Goal: Task Accomplishment & Management: Manage account settings

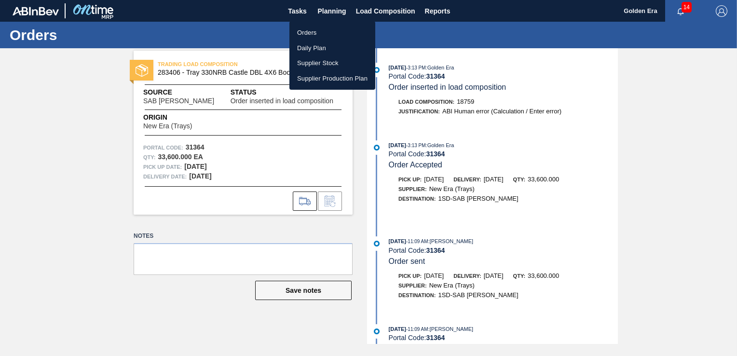
click at [321, 34] on li "Orders" at bounding box center [332, 32] width 86 height 15
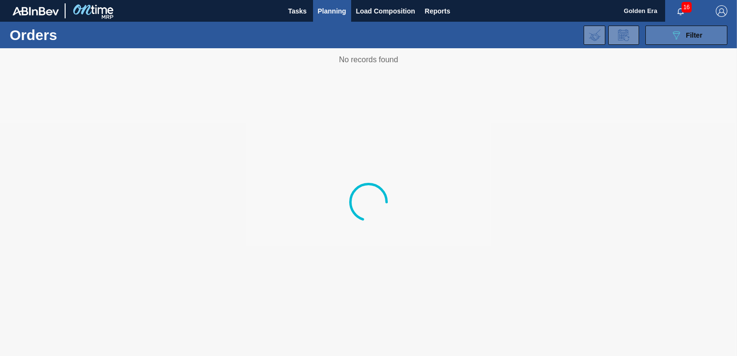
click at [697, 36] on span "Filter" at bounding box center [694, 35] width 16 height 8
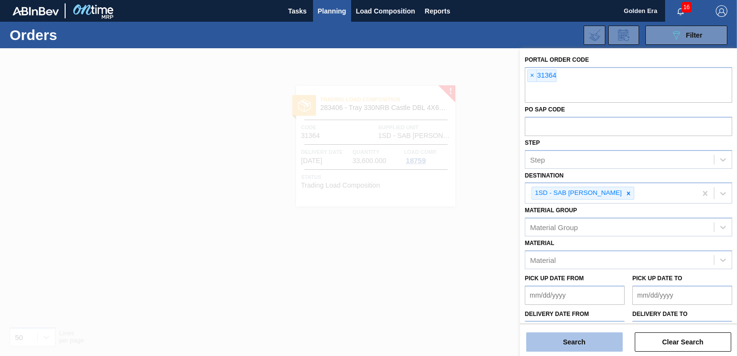
click at [577, 339] on button "Search" at bounding box center [574, 341] width 96 height 19
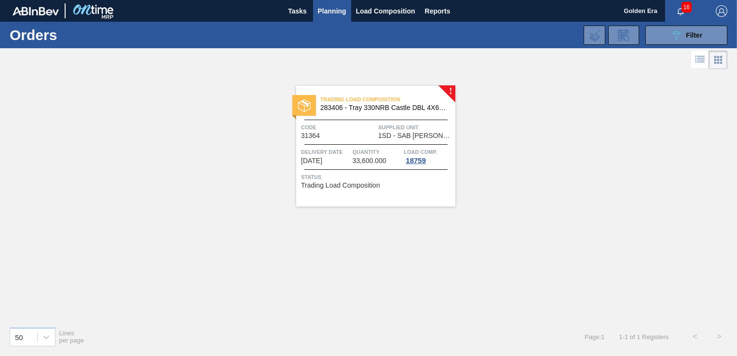
click at [441, 178] on span "Status" at bounding box center [377, 177] width 152 height 10
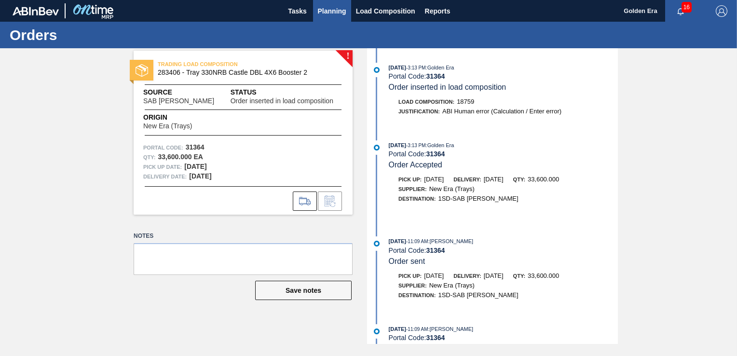
click at [330, 2] on button "Planning" at bounding box center [332, 11] width 38 height 22
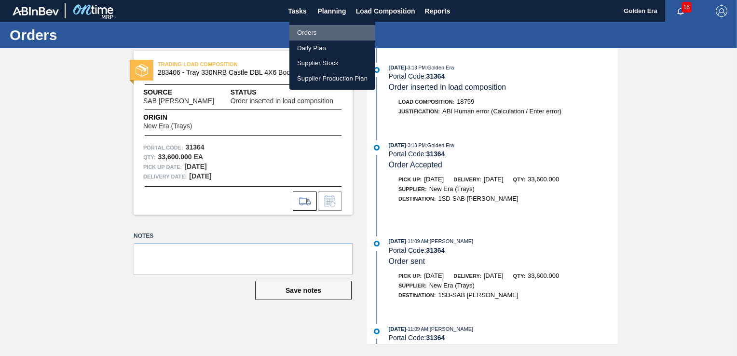
click at [306, 33] on li "Orders" at bounding box center [332, 32] width 86 height 15
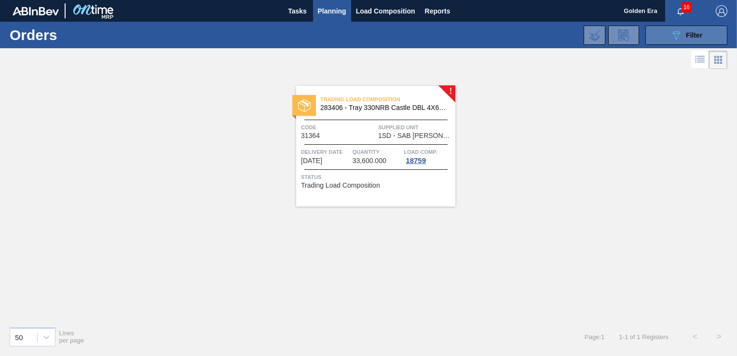
click at [678, 35] on icon at bounding box center [676, 35] width 7 height 8
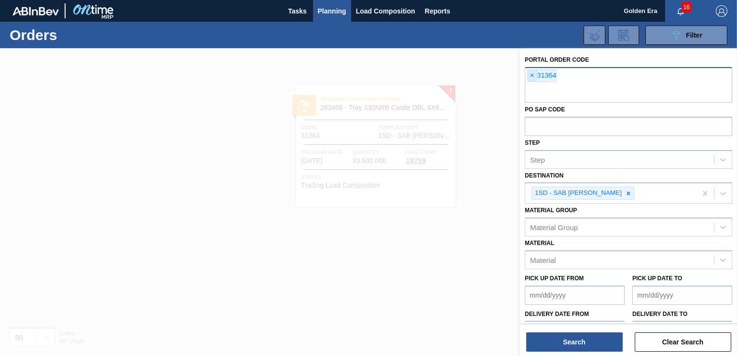
click at [529, 74] on span "×" at bounding box center [532, 76] width 9 height 12
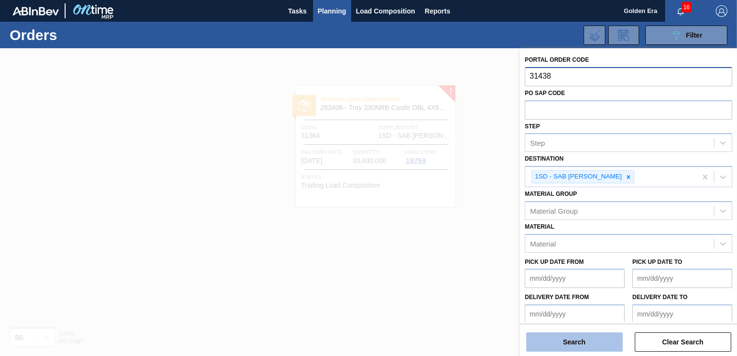
type input "31438"
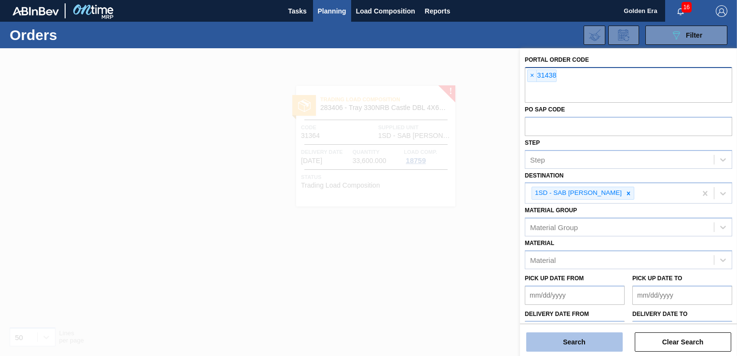
click at [595, 342] on button "Search" at bounding box center [574, 341] width 96 height 19
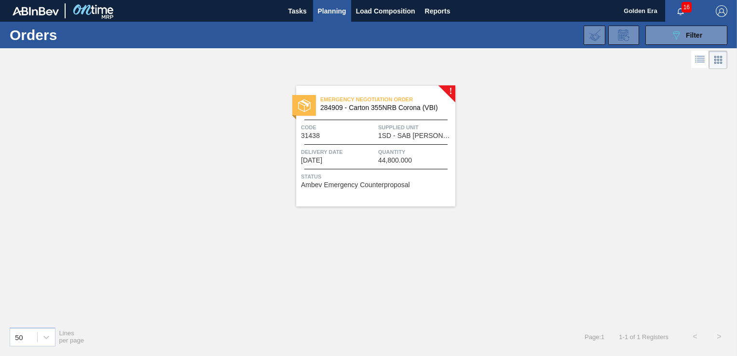
click at [402, 178] on span "Status" at bounding box center [377, 177] width 152 height 10
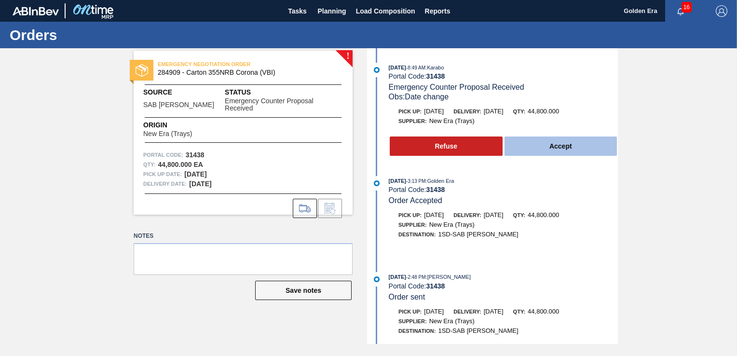
click at [580, 141] on button "Accept" at bounding box center [561, 146] width 113 height 19
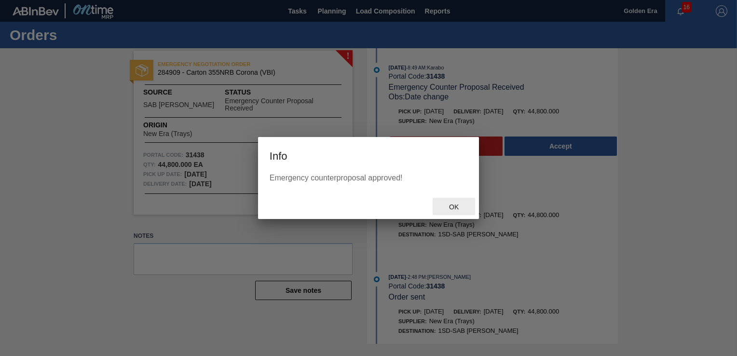
click at [457, 204] on span "Ok" at bounding box center [453, 207] width 25 height 8
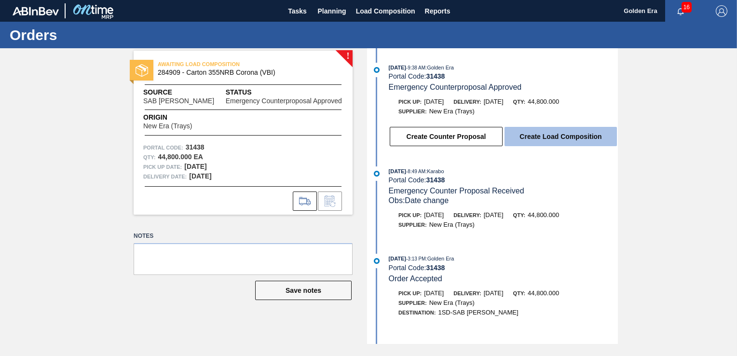
click at [579, 138] on button "Create Load Composition" at bounding box center [561, 136] width 112 height 19
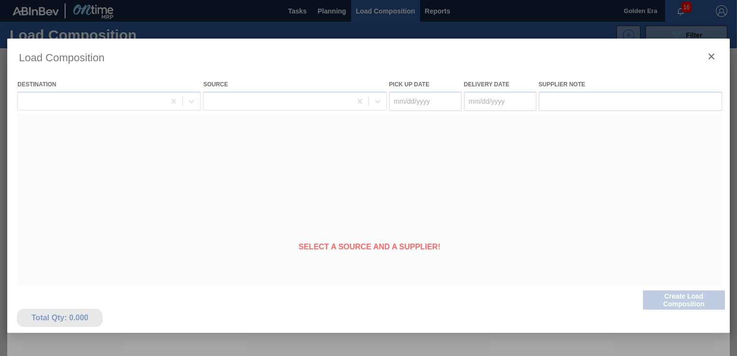
type Date "[DATE]"
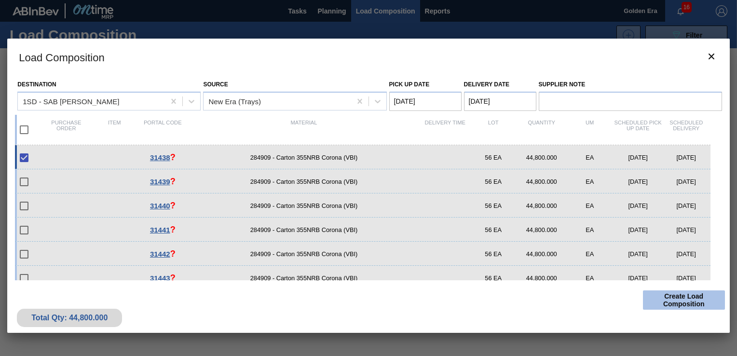
click at [687, 299] on button "Create Load Composition" at bounding box center [684, 299] width 82 height 19
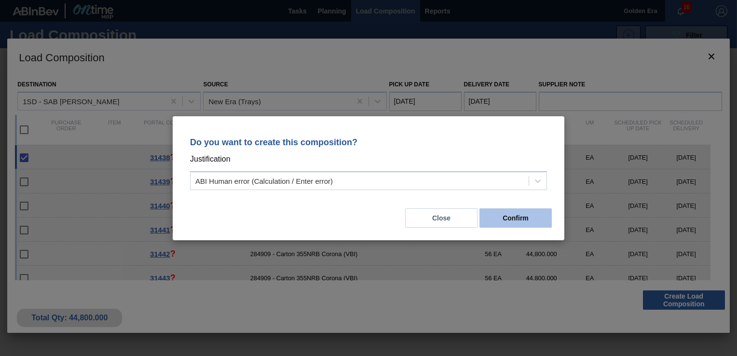
click at [516, 222] on button "Confirm" at bounding box center [516, 217] width 72 height 19
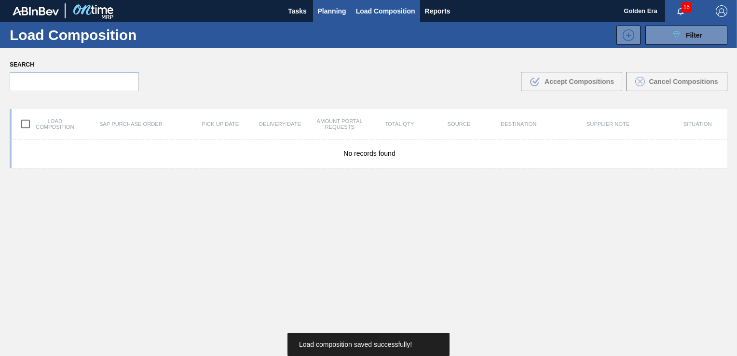
click at [329, 9] on span "Planning" at bounding box center [332, 11] width 28 height 12
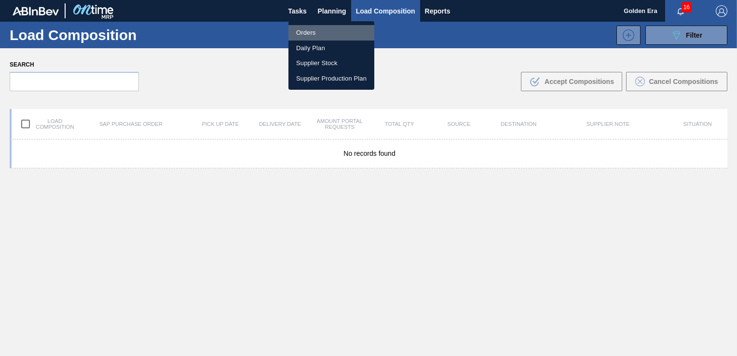
drag, startPoint x: 307, startPoint y: 30, endPoint x: 676, endPoint y: 38, distance: 369.1
click at [307, 30] on li "Orders" at bounding box center [331, 32] width 86 height 15
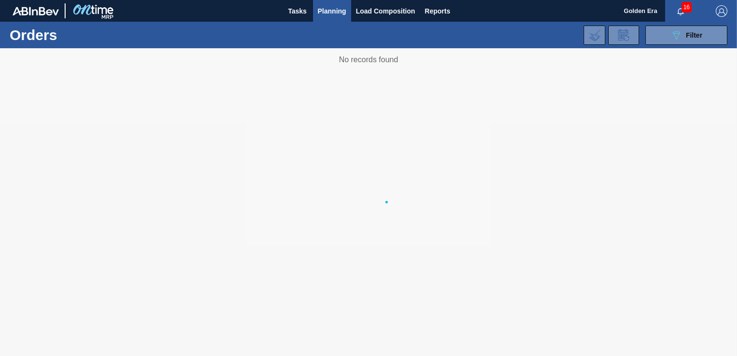
click at [676, 38] on icon "089F7B8B-B2A5-4AFE-B5C0-19BA573D28AC" at bounding box center [677, 35] width 12 height 12
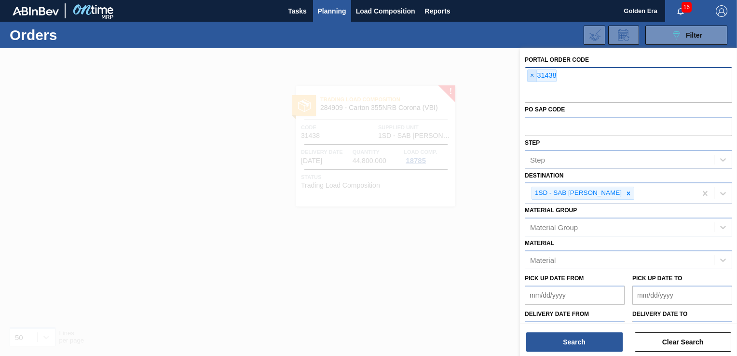
click at [530, 75] on span "×" at bounding box center [532, 76] width 9 height 12
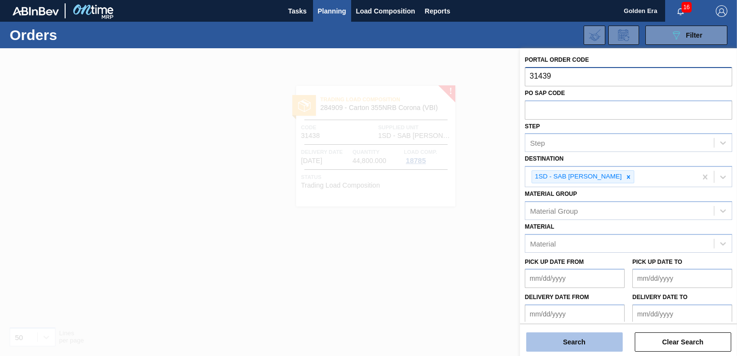
type input "31439"
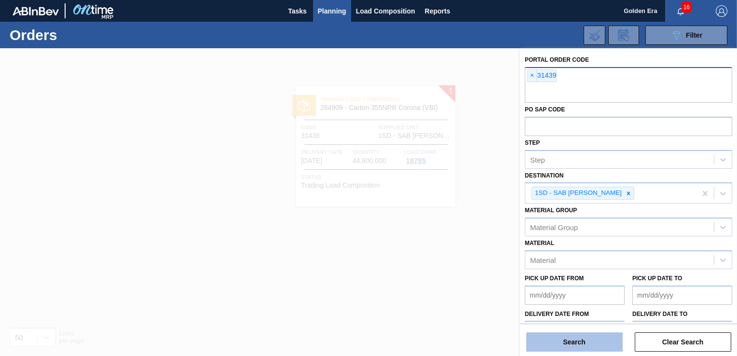
click at [575, 338] on button "Search" at bounding box center [574, 341] width 96 height 19
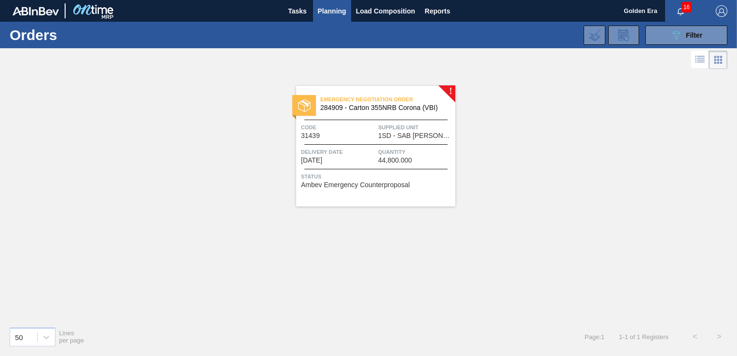
click at [426, 178] on span "Status" at bounding box center [377, 177] width 152 height 10
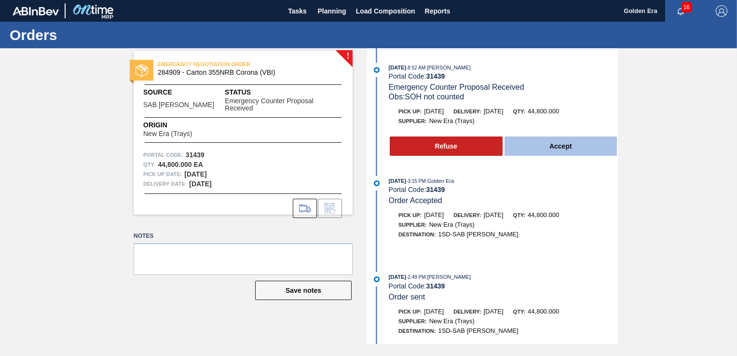
click at [578, 146] on button "Accept" at bounding box center [561, 146] width 113 height 19
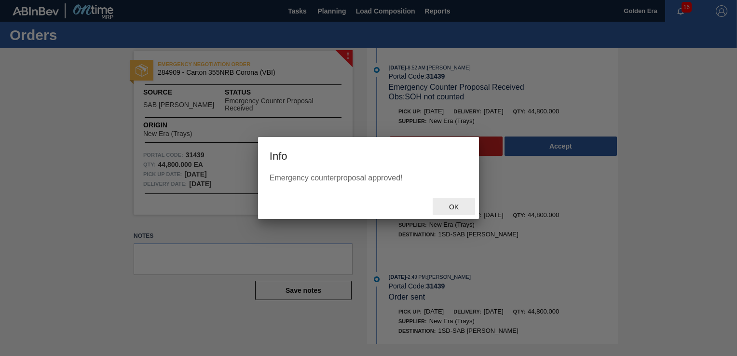
click at [455, 207] on span "Ok" at bounding box center [453, 207] width 25 height 8
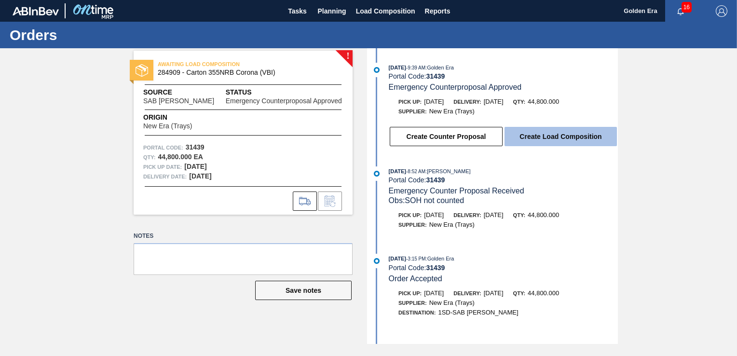
click at [556, 131] on button "Create Load Composition" at bounding box center [561, 136] width 112 height 19
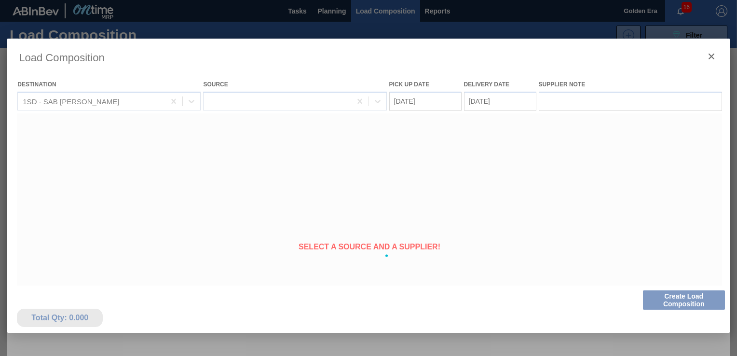
type Date "[DATE]"
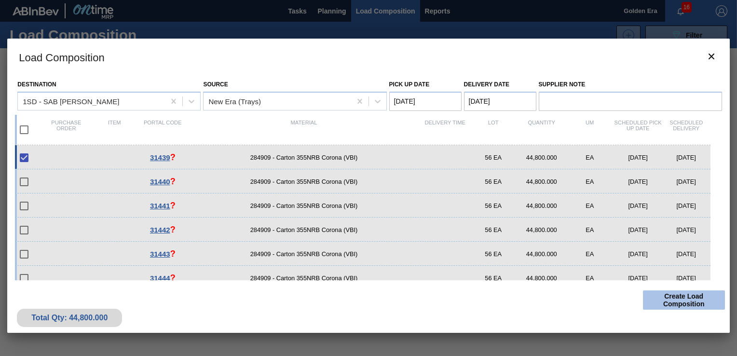
click at [683, 303] on button "Create Load Composition" at bounding box center [684, 299] width 82 height 19
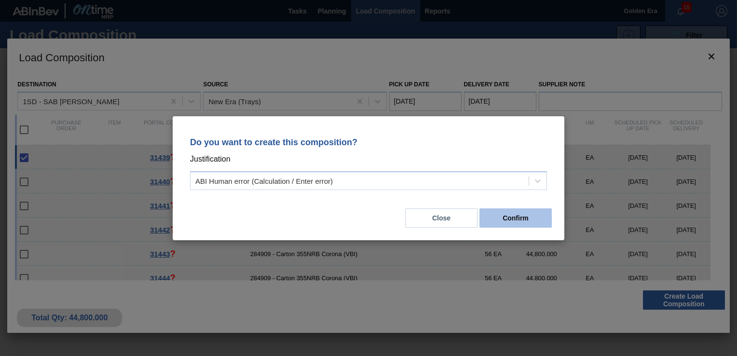
click at [542, 219] on button "Confirm" at bounding box center [516, 217] width 72 height 19
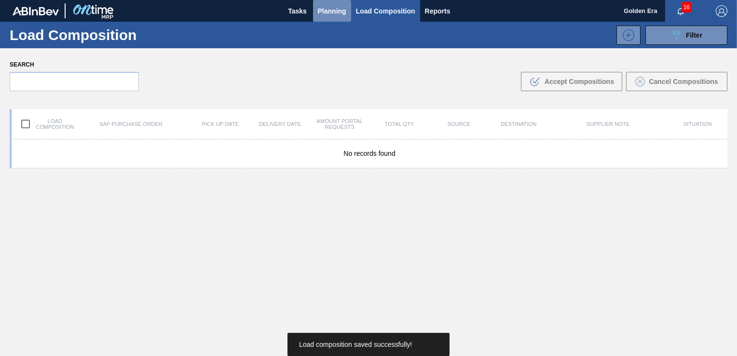
click at [332, 8] on span "Planning" at bounding box center [332, 11] width 28 height 12
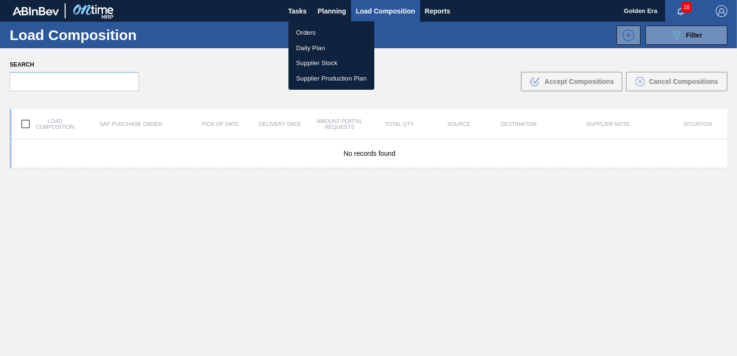
click at [303, 34] on li "Orders" at bounding box center [331, 32] width 86 height 15
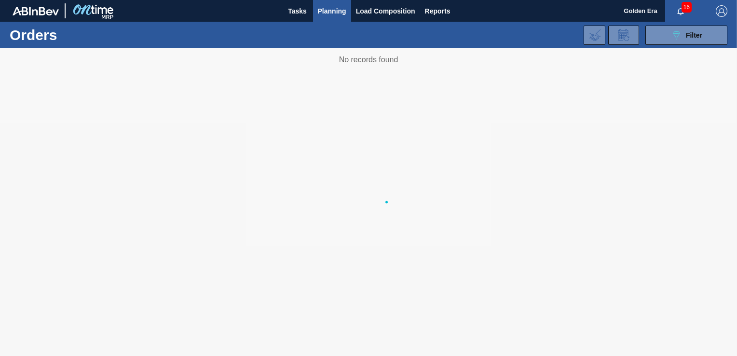
click at [690, 32] on div "Orders Daily Plan Supplier Stock Supplier Production Plan" at bounding box center [368, 178] width 737 height 356
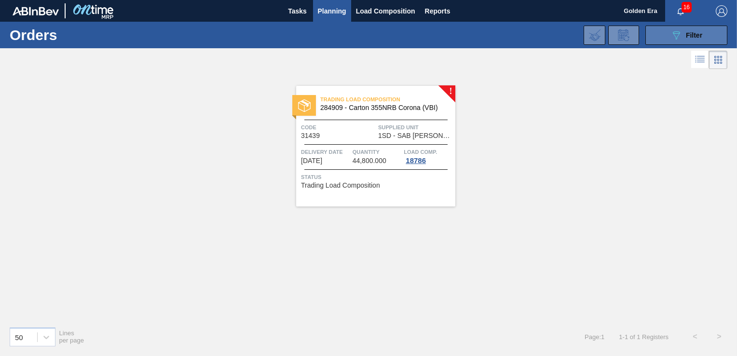
click at [691, 31] on span "Filter" at bounding box center [694, 35] width 16 height 8
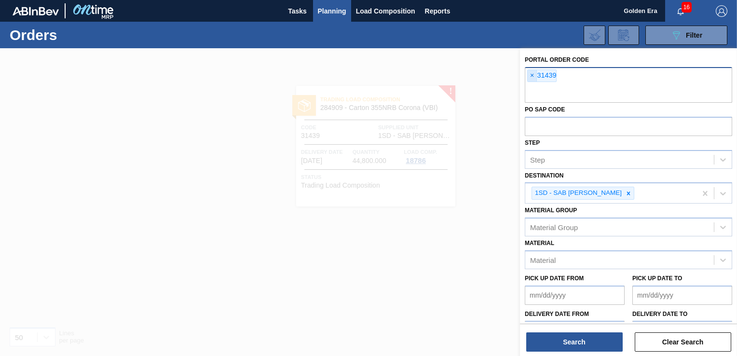
click at [534, 74] on span "×" at bounding box center [532, 76] width 9 height 12
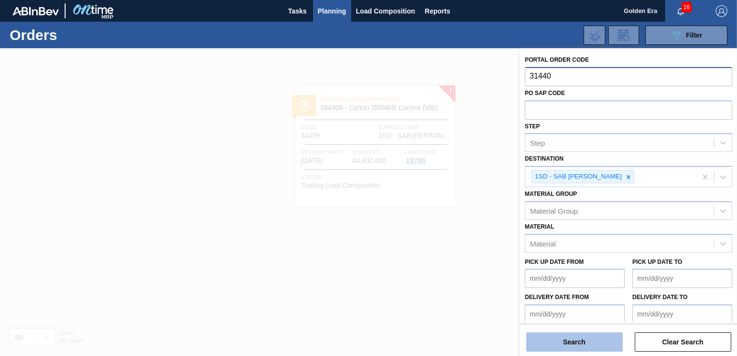
type input "31440"
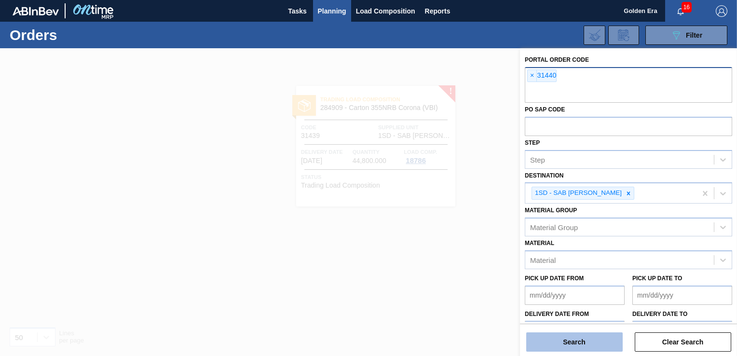
click at [596, 345] on button "Search" at bounding box center [574, 341] width 96 height 19
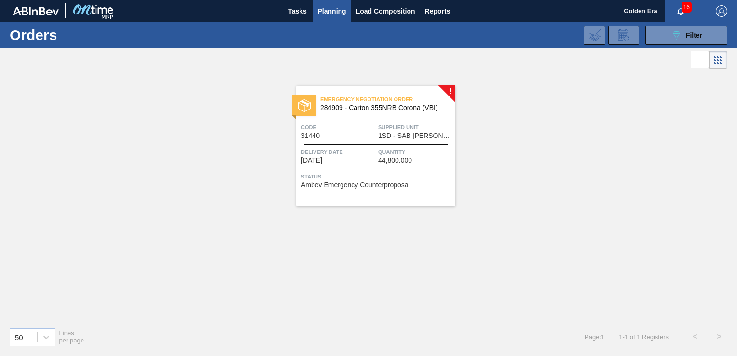
click at [425, 178] on span "Status" at bounding box center [377, 177] width 152 height 10
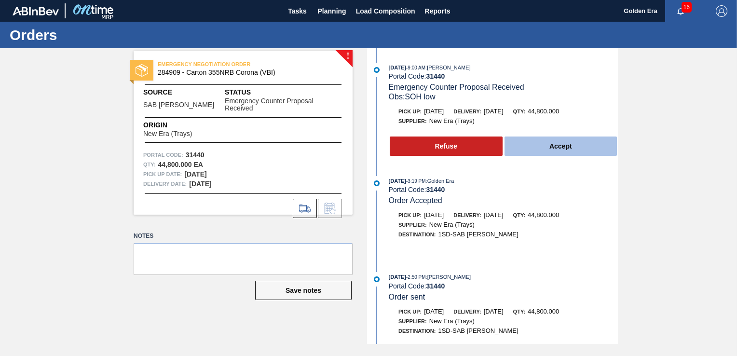
click at [549, 148] on button "Accept" at bounding box center [561, 146] width 113 height 19
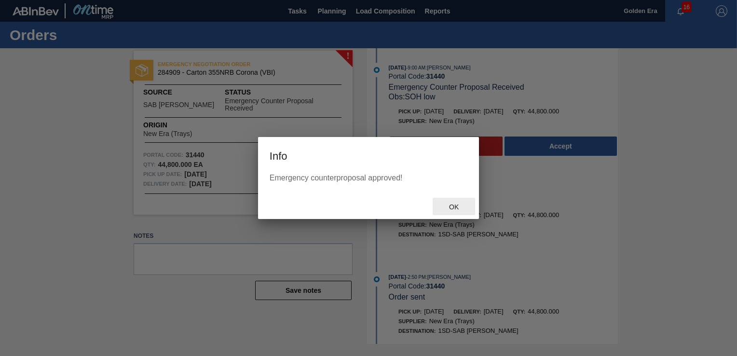
click at [447, 205] on span "Ok" at bounding box center [453, 207] width 25 height 8
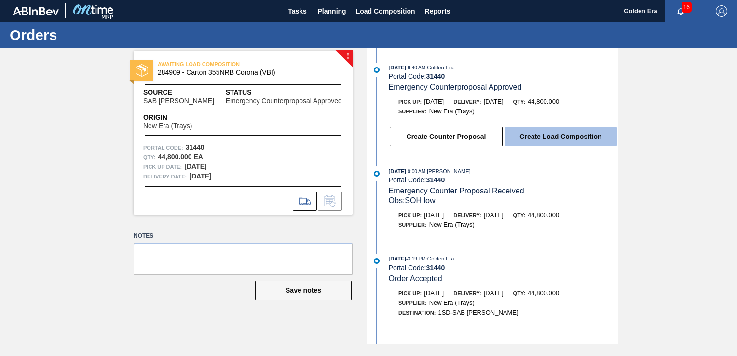
click at [571, 138] on button "Create Load Composition" at bounding box center [561, 136] width 112 height 19
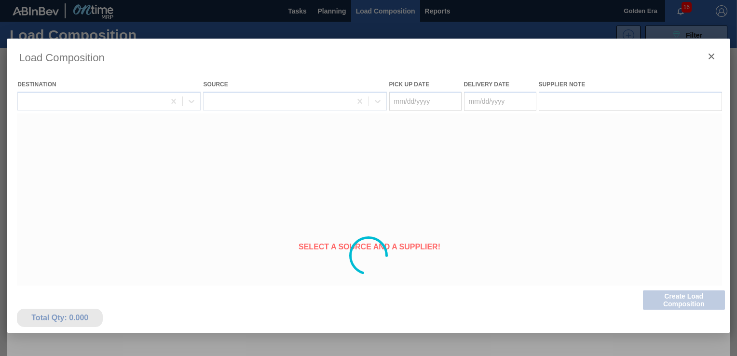
type Date "[DATE]"
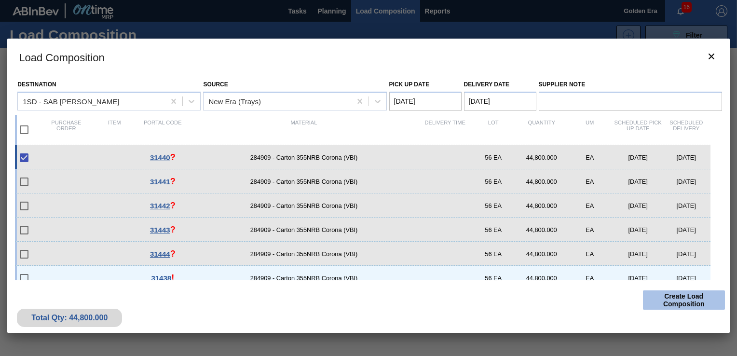
click at [699, 298] on button "Create Load Composition" at bounding box center [684, 299] width 82 height 19
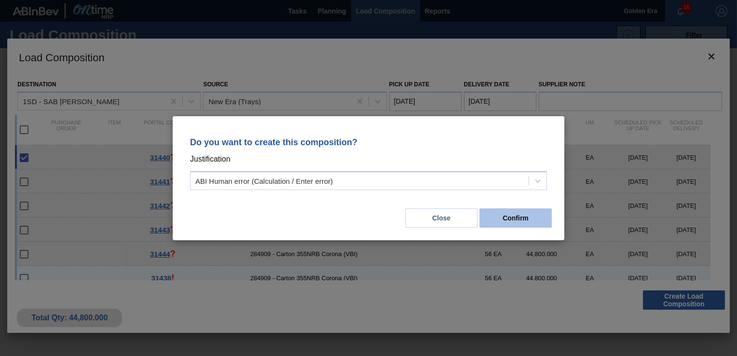
click at [520, 213] on button "Confirm" at bounding box center [516, 217] width 72 height 19
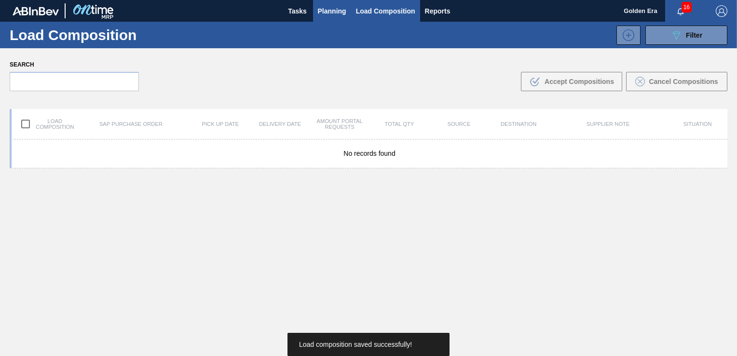
click at [344, 9] on span "Planning" at bounding box center [332, 11] width 28 height 12
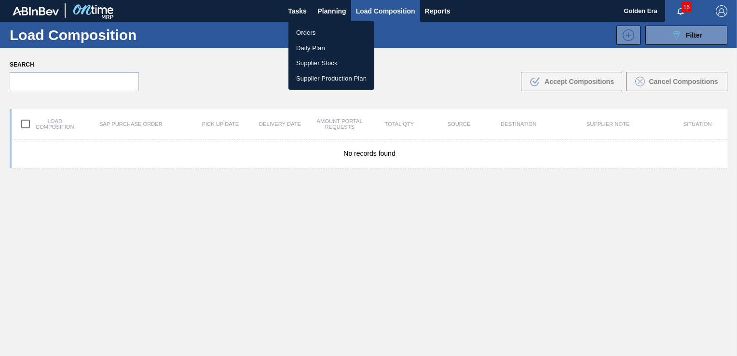
click at [315, 35] on li "Orders" at bounding box center [331, 32] width 86 height 15
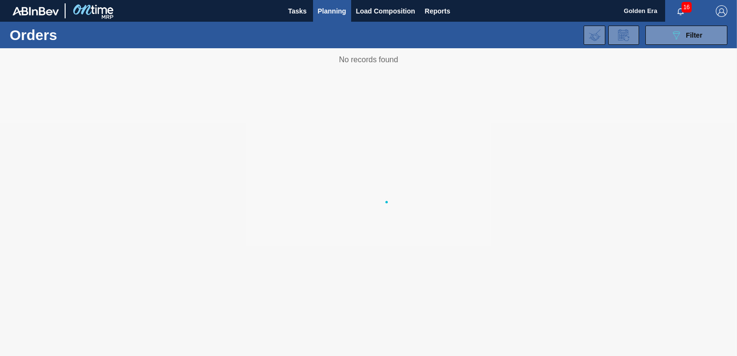
click at [695, 0] on body "Tasks Planning Load Composition Reports Golden Era 16 Mark all as read Orders 0…" at bounding box center [368, 0] width 737 height 0
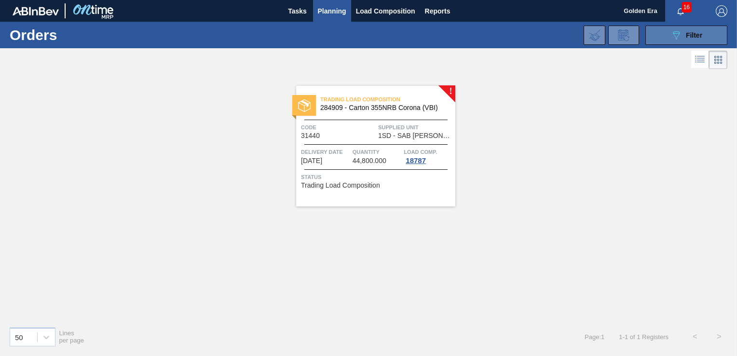
click at [676, 35] on icon "089F7B8B-B2A5-4AFE-B5C0-19BA573D28AC" at bounding box center [677, 35] width 12 height 12
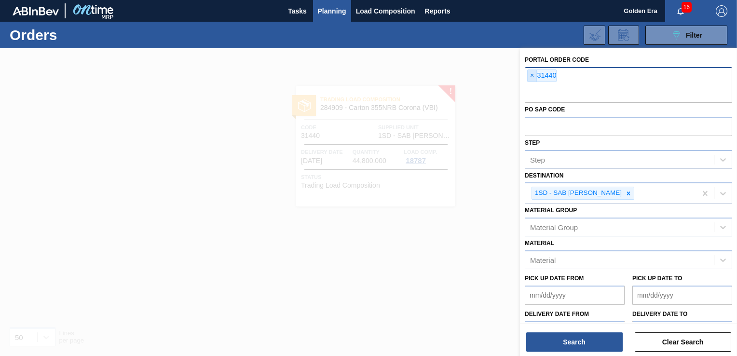
click at [531, 75] on span "×" at bounding box center [532, 76] width 9 height 12
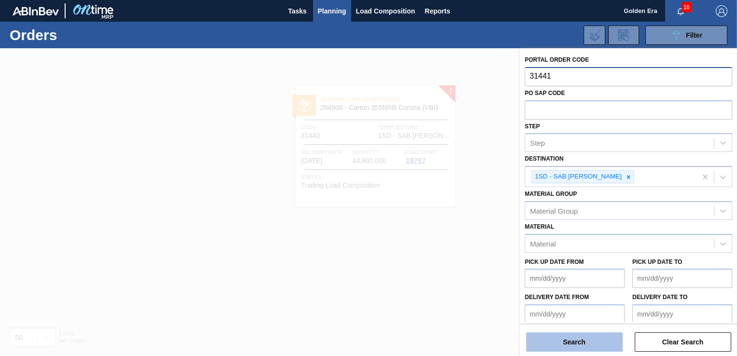
type input "31441"
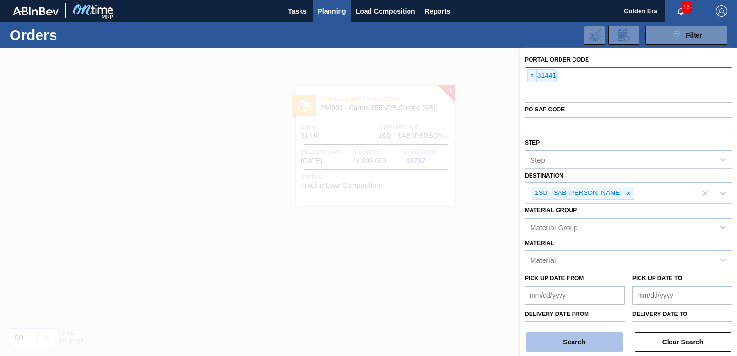
click at [571, 339] on button "Search" at bounding box center [574, 341] width 96 height 19
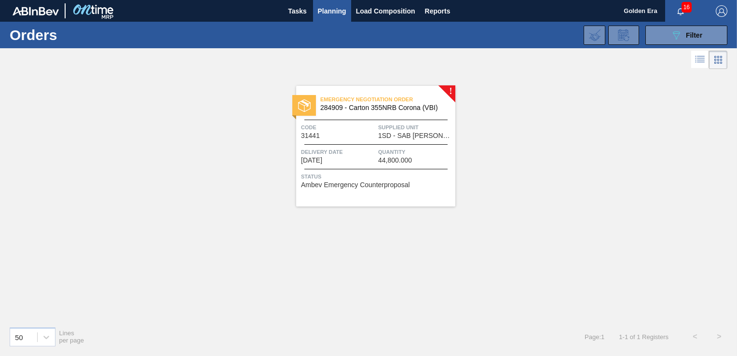
click at [417, 182] on div "Status Ambev Emergency Counterproposal" at bounding box center [377, 179] width 152 height 15
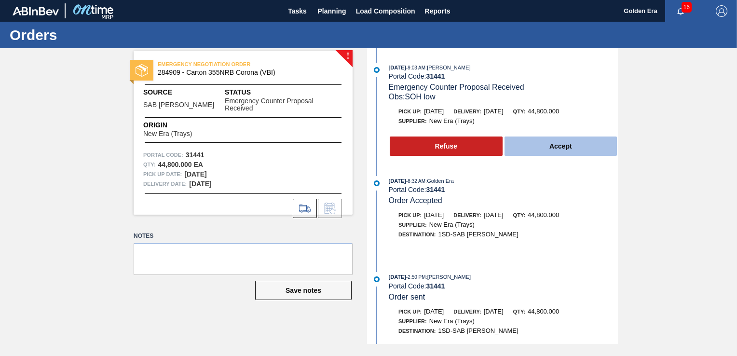
click at [580, 144] on button "Accept" at bounding box center [561, 146] width 113 height 19
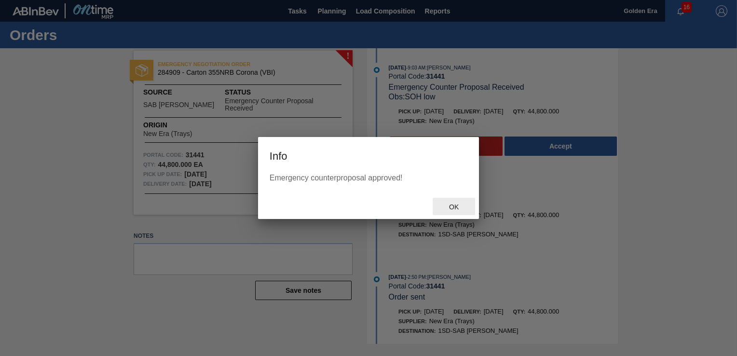
click at [451, 204] on span "Ok" at bounding box center [453, 207] width 25 height 8
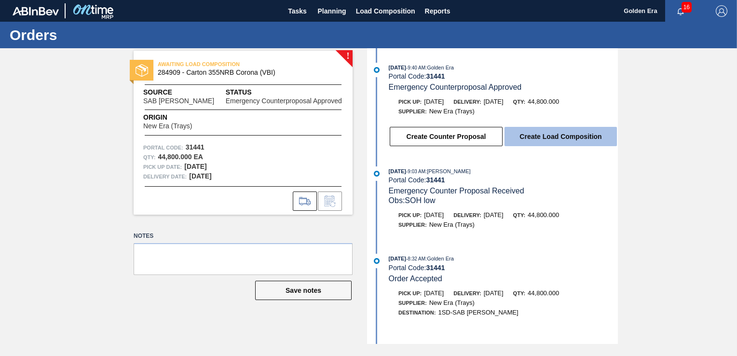
click at [566, 143] on button "Create Load Composition" at bounding box center [561, 136] width 112 height 19
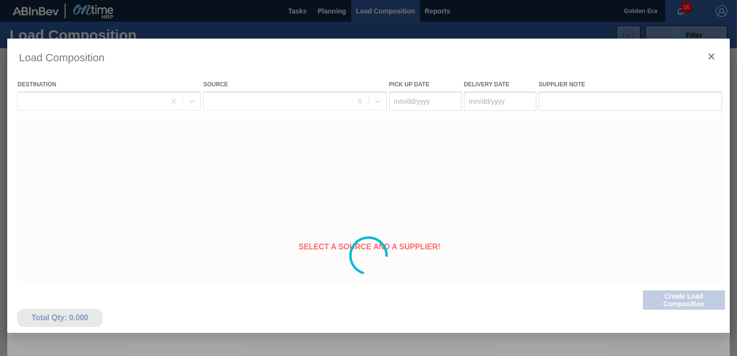
type Date "[DATE]"
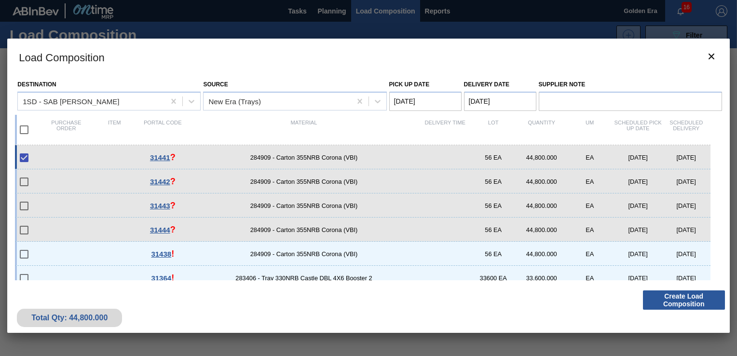
click at [689, 310] on div "Total Qty: 44,800.000 Create Load Composition" at bounding box center [368, 309] width 722 height 47
click at [689, 297] on button "Create Load Composition" at bounding box center [684, 299] width 82 height 19
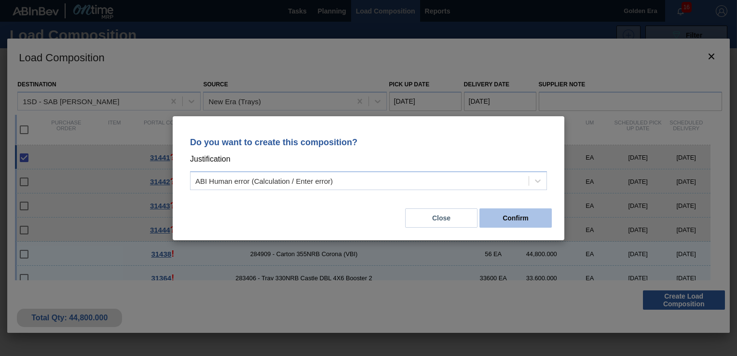
click at [532, 217] on button "Confirm" at bounding box center [516, 217] width 72 height 19
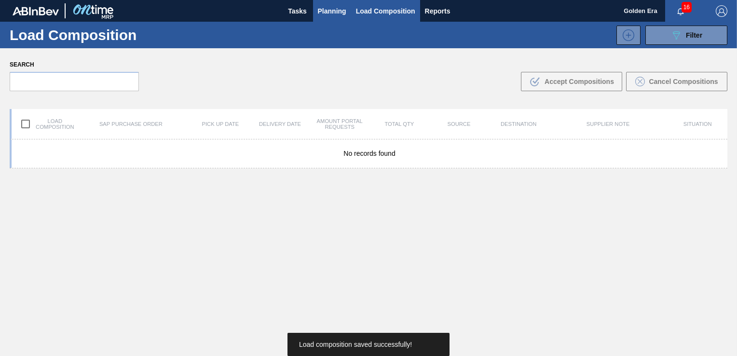
click at [332, 5] on span "Planning" at bounding box center [332, 11] width 28 height 12
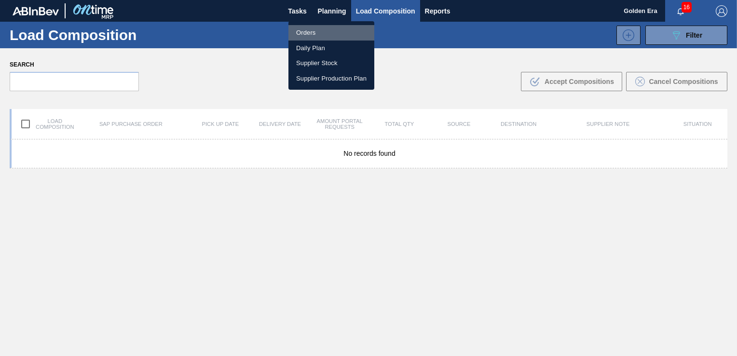
click at [316, 27] on li "Orders" at bounding box center [331, 32] width 86 height 15
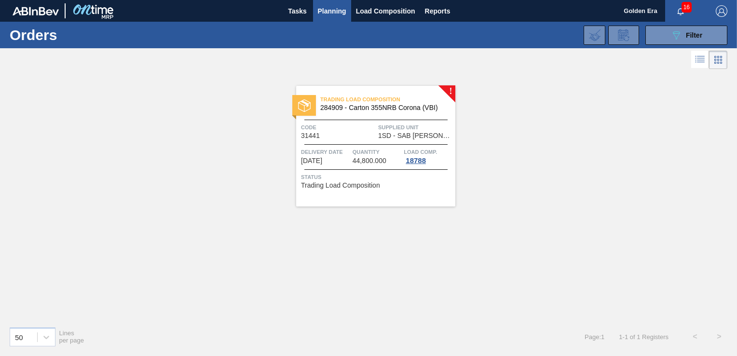
click at [683, 27] on button "089F7B8B-B2A5-4AFE-B5C0-19BA573D28AC Filter" at bounding box center [686, 35] width 82 height 19
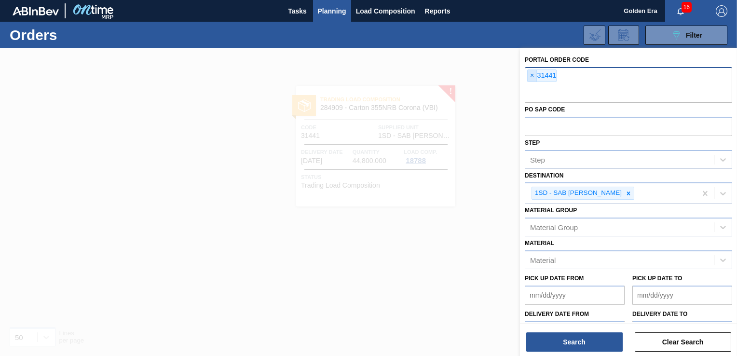
click at [532, 72] on span "×" at bounding box center [532, 76] width 9 height 12
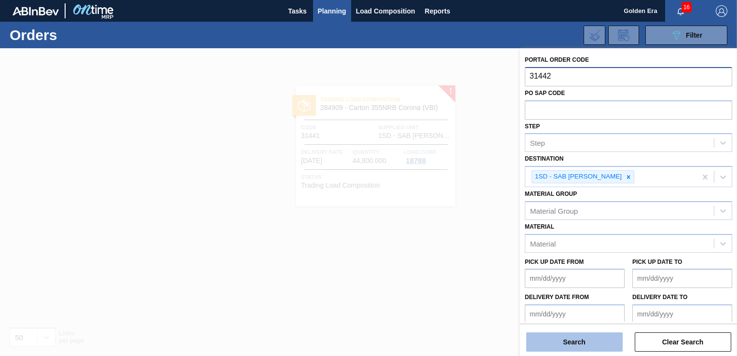
type input "31442"
click at [585, 340] on button "Search" at bounding box center [574, 341] width 96 height 19
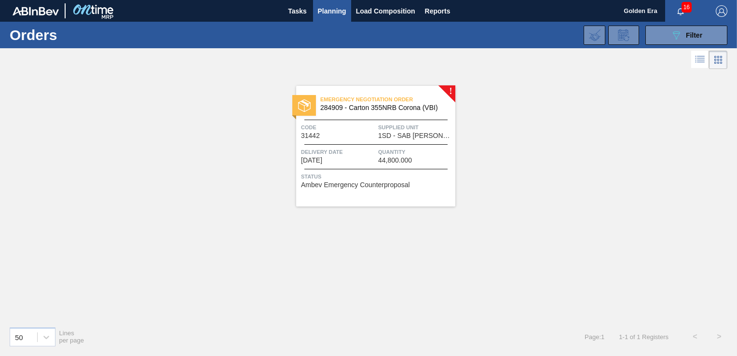
click at [435, 188] on div "Emergency Negotiation Order 284909 - Carton 355NRB Corona (VBI) Code 31442 Supp…" at bounding box center [375, 146] width 159 height 121
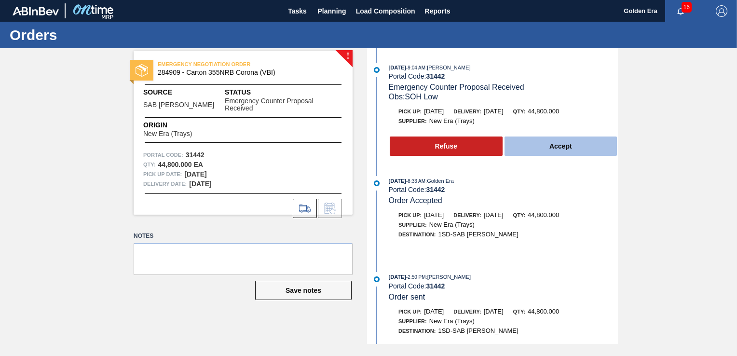
click at [566, 144] on button "Accept" at bounding box center [561, 146] width 113 height 19
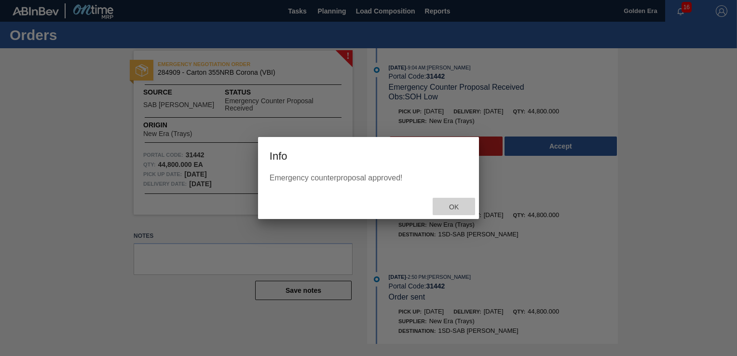
click at [454, 204] on span "Ok" at bounding box center [453, 207] width 25 height 8
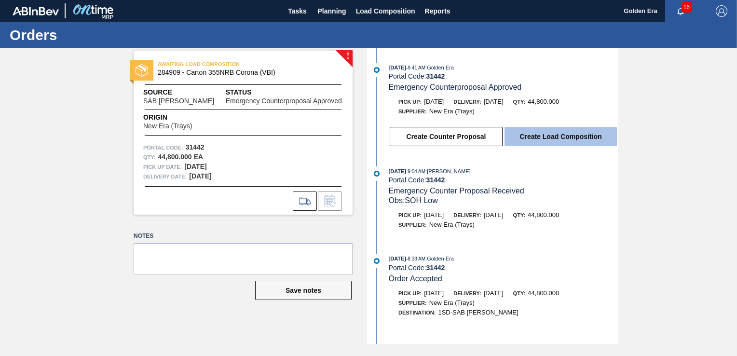
click at [557, 136] on button "Create Load Composition" at bounding box center [561, 136] width 112 height 19
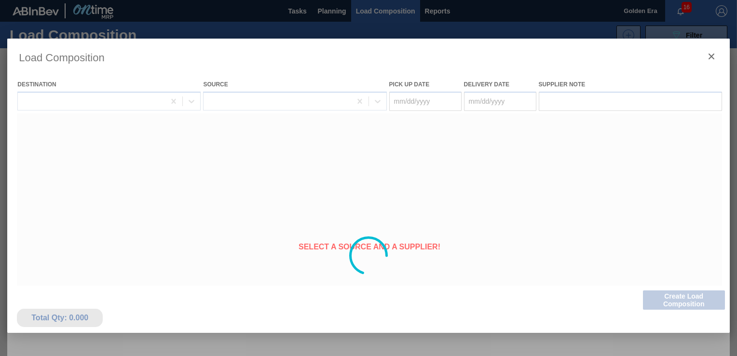
type Date "[DATE]"
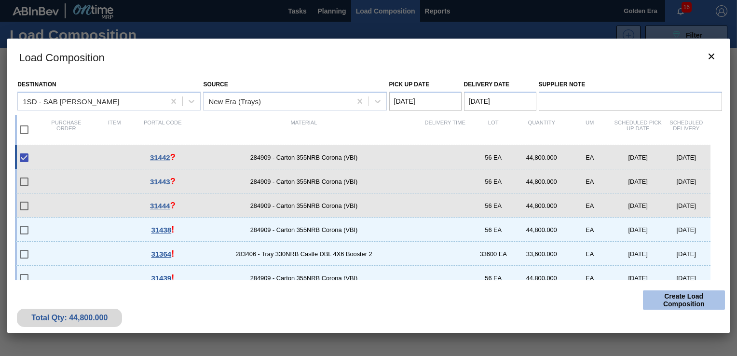
click at [690, 294] on button "Create Load Composition" at bounding box center [684, 299] width 82 height 19
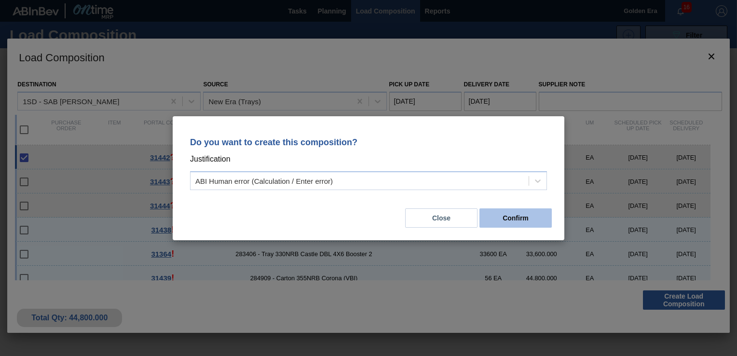
click at [515, 211] on button "Confirm" at bounding box center [516, 217] width 72 height 19
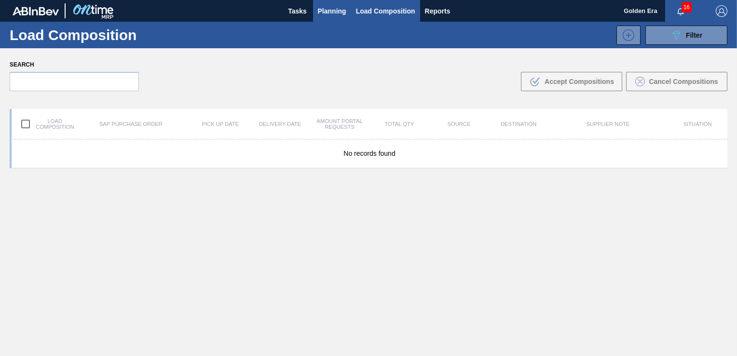
click at [328, 12] on span "Planning" at bounding box center [332, 11] width 28 height 12
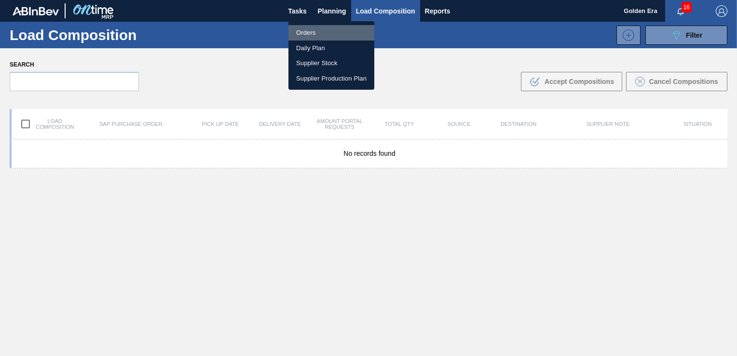
click at [310, 31] on li "Orders" at bounding box center [331, 32] width 86 height 15
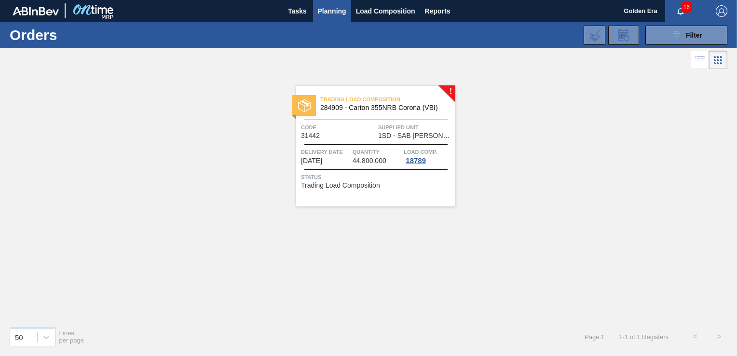
click at [697, 31] on span "Filter" at bounding box center [694, 35] width 16 height 8
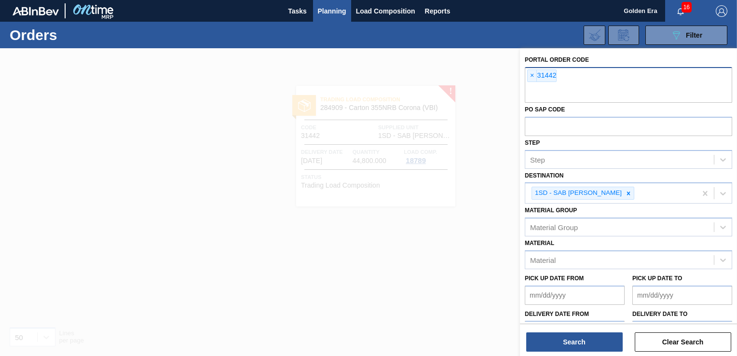
click at [525, 70] on div "× 31442" at bounding box center [628, 85] width 207 height 36
click at [535, 73] on span "×" at bounding box center [532, 76] width 9 height 12
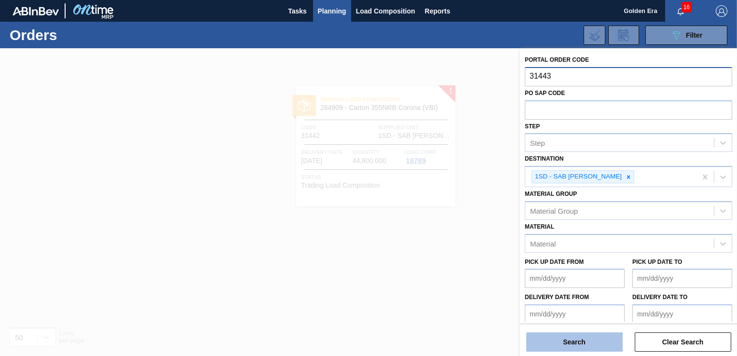
type input "31443"
click at [584, 341] on button "Search" at bounding box center [574, 341] width 96 height 19
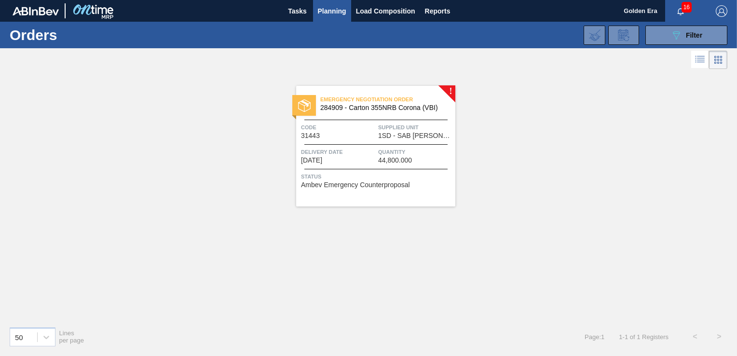
click at [448, 193] on div "Emergency Negotiation Order 284909 - Carton 355NRB Corona (VBI) Code 31443 Supp…" at bounding box center [375, 146] width 159 height 121
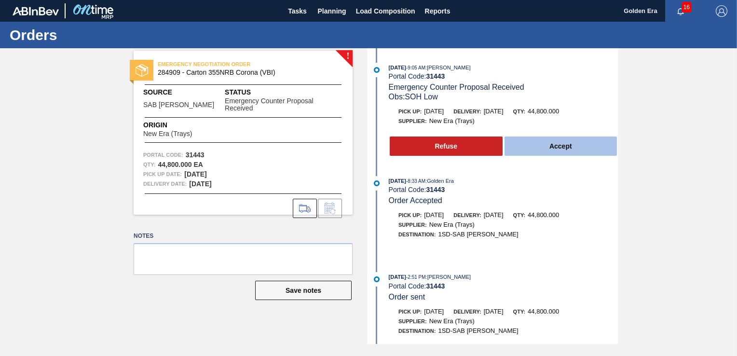
click at [576, 147] on button "Accept" at bounding box center [561, 146] width 113 height 19
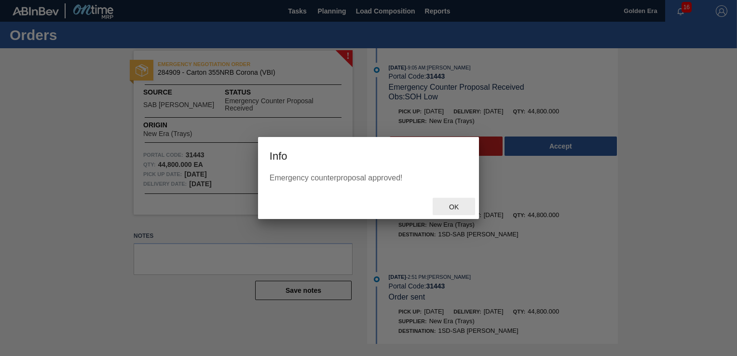
click at [453, 204] on span "Ok" at bounding box center [453, 207] width 25 height 8
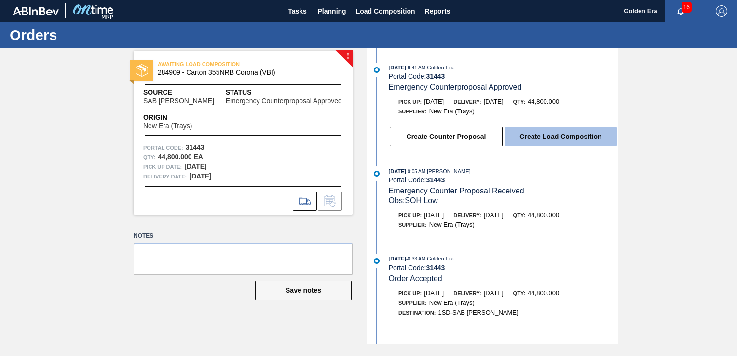
click at [598, 139] on button "Create Load Composition" at bounding box center [561, 136] width 112 height 19
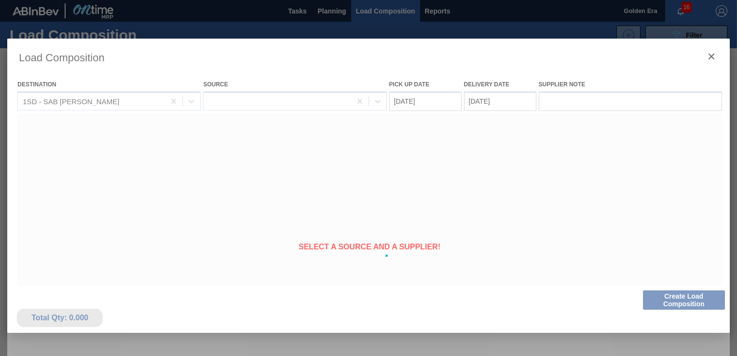
type Date "[DATE]"
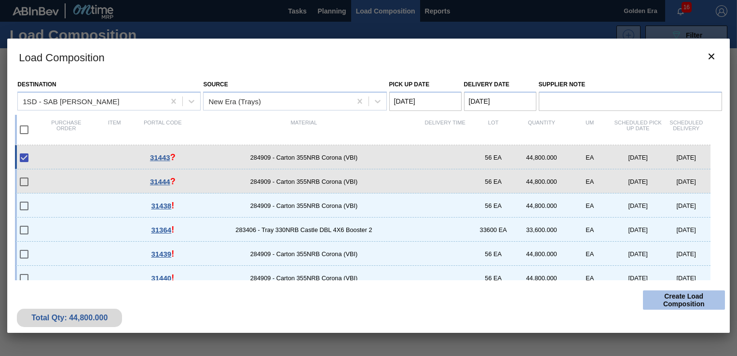
click at [679, 299] on button "Create Load Composition" at bounding box center [684, 299] width 82 height 19
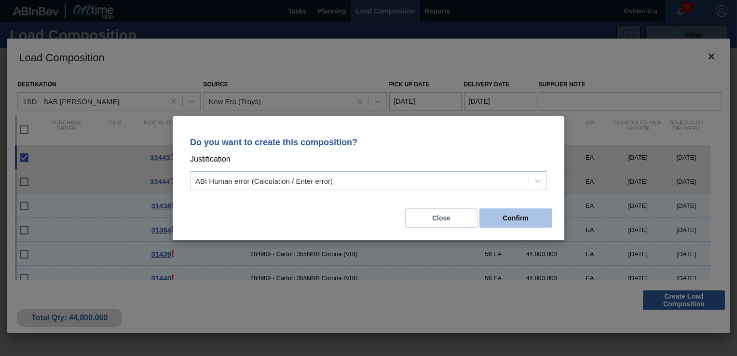
click at [535, 220] on button "Confirm" at bounding box center [516, 217] width 72 height 19
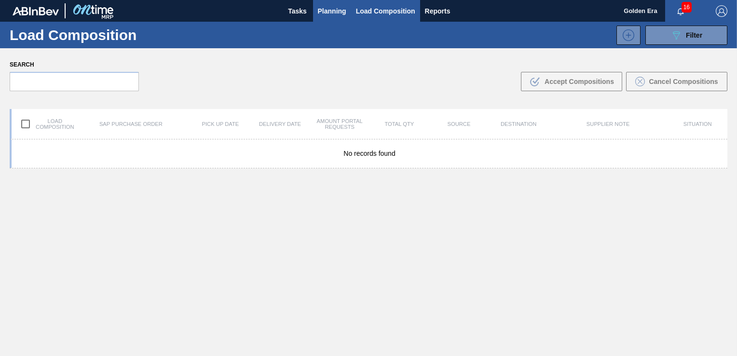
click at [328, 11] on span "Planning" at bounding box center [332, 11] width 28 height 12
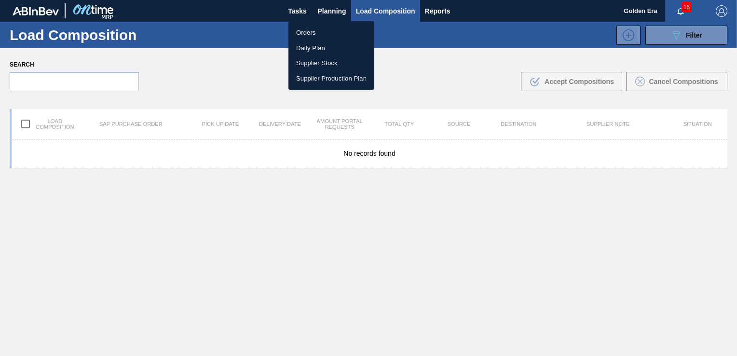
click at [320, 34] on li "Orders" at bounding box center [331, 32] width 86 height 15
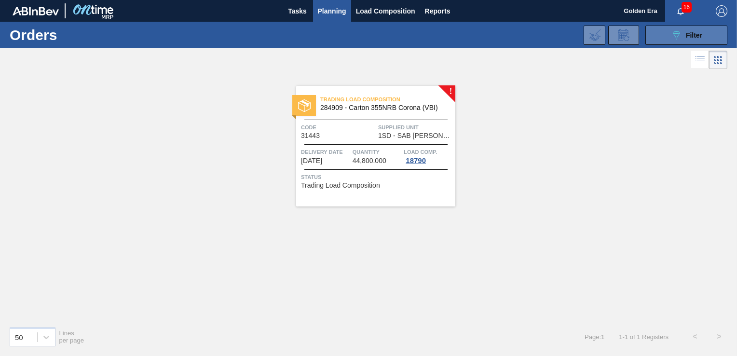
click at [691, 34] on span "Filter" at bounding box center [694, 35] width 16 height 8
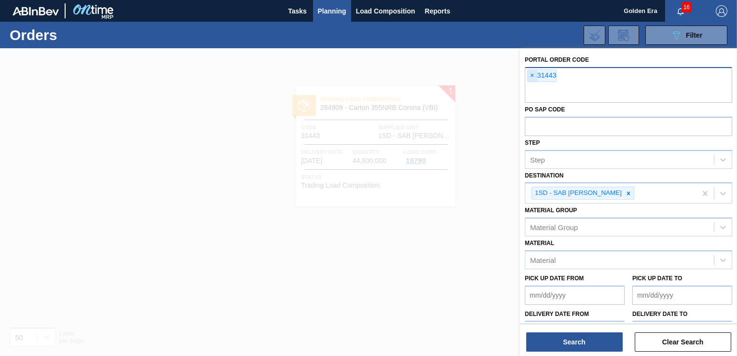
click at [533, 74] on span "×" at bounding box center [532, 76] width 9 height 12
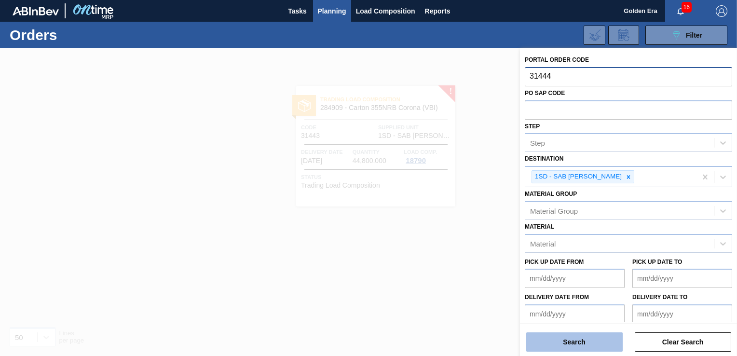
type input "31444"
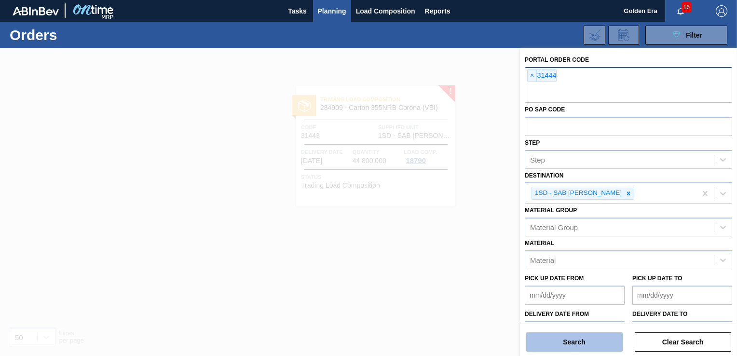
click at [575, 339] on button "Search" at bounding box center [574, 341] width 96 height 19
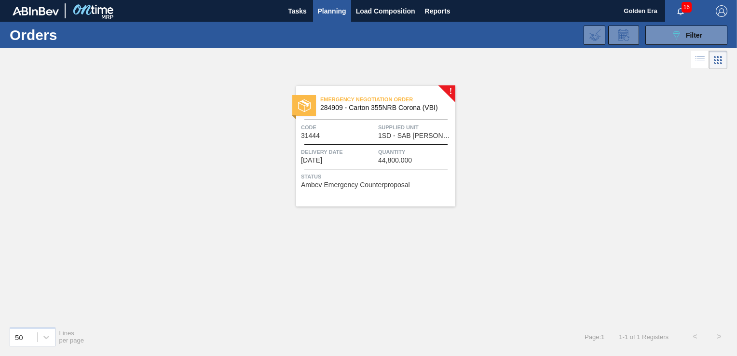
click at [414, 189] on div "Emergency Negotiation Order 284909 - Carton 355NRB Corona (VBI) Code 31444 Supp…" at bounding box center [375, 146] width 159 height 121
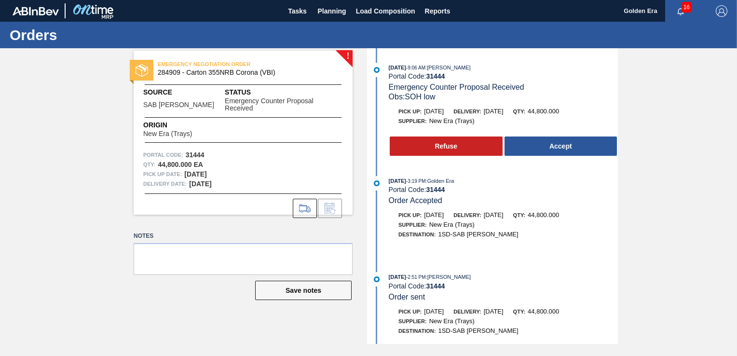
click at [535, 148] on button "Accept" at bounding box center [561, 146] width 113 height 19
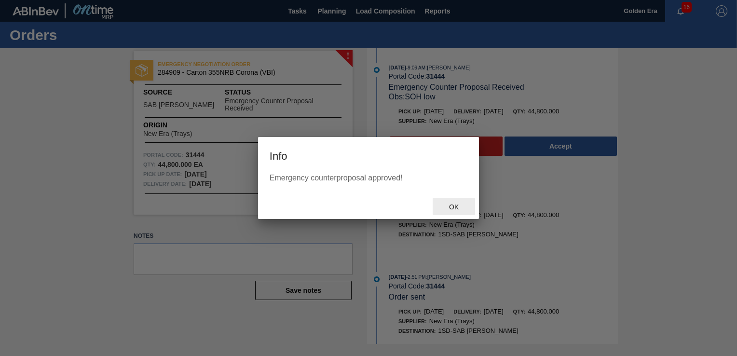
click at [454, 209] on span "Ok" at bounding box center [453, 207] width 25 height 8
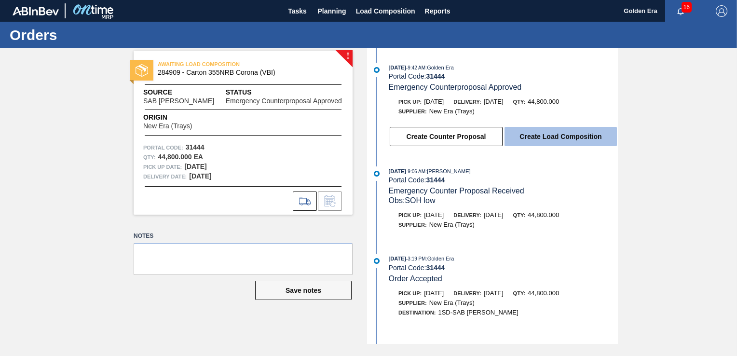
click at [585, 137] on button "Create Load Composition" at bounding box center [561, 136] width 112 height 19
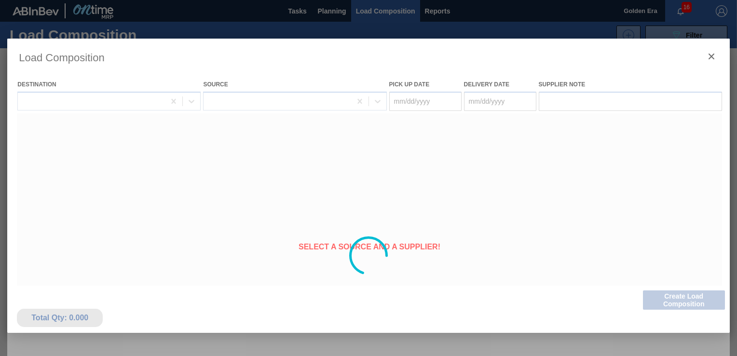
type Date "[DATE]"
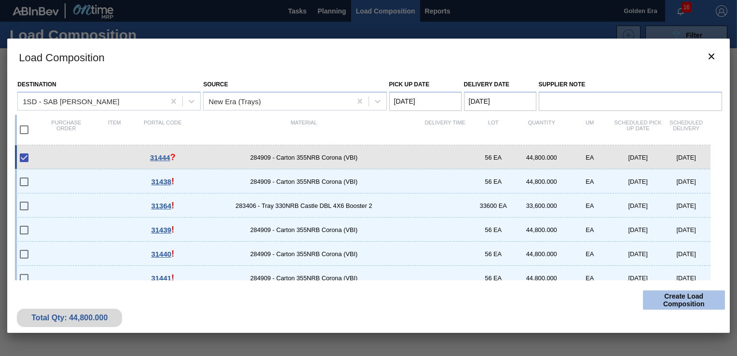
click at [693, 297] on button "Create Load Composition" at bounding box center [684, 299] width 82 height 19
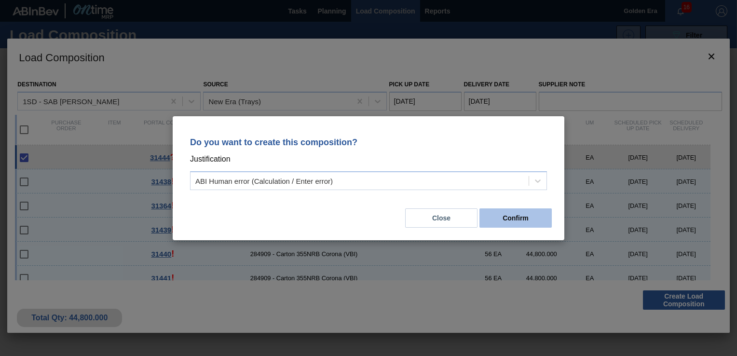
click at [523, 219] on button "Confirm" at bounding box center [516, 217] width 72 height 19
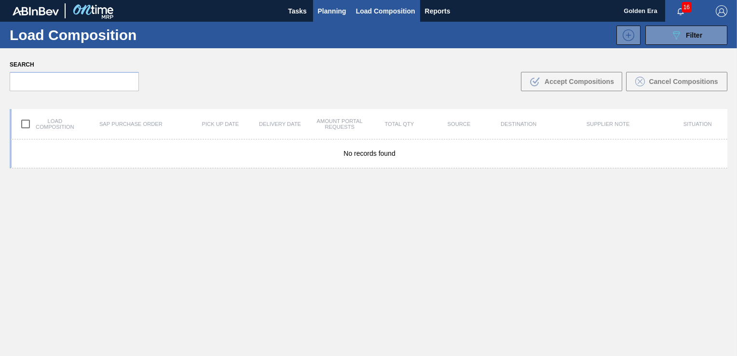
click at [340, 6] on span "Planning" at bounding box center [332, 11] width 28 height 12
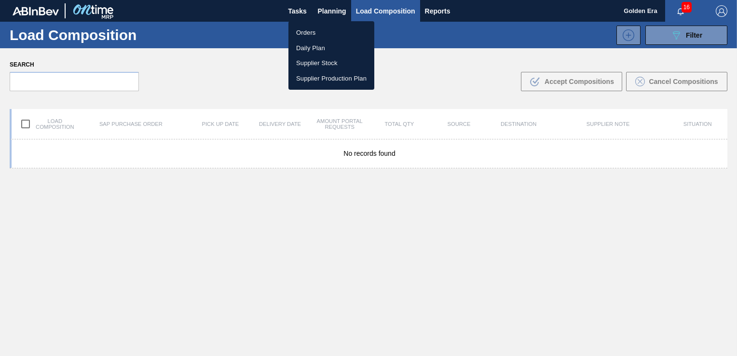
drag, startPoint x: 311, startPoint y: 30, endPoint x: 685, endPoint y: 33, distance: 373.4
click at [311, 30] on li "Orders" at bounding box center [331, 32] width 86 height 15
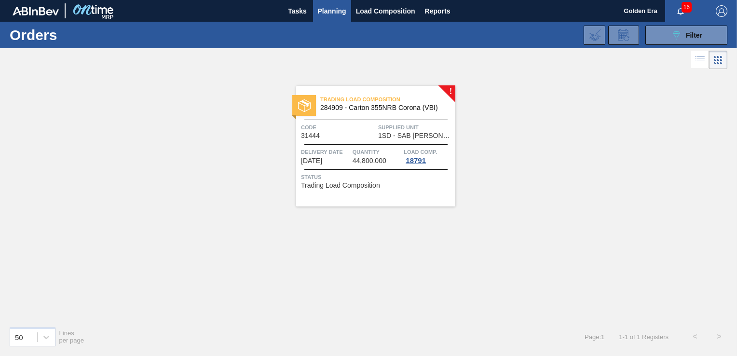
click at [685, 33] on div "089F7B8B-B2A5-4AFE-B5C0-19BA573D28AC Filter" at bounding box center [687, 35] width 32 height 12
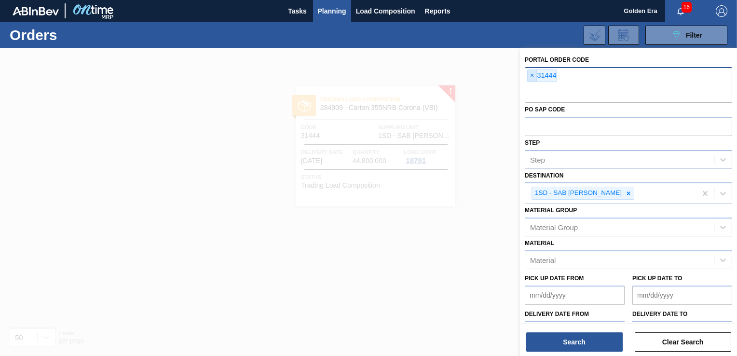
click at [532, 74] on span "×" at bounding box center [532, 76] width 9 height 12
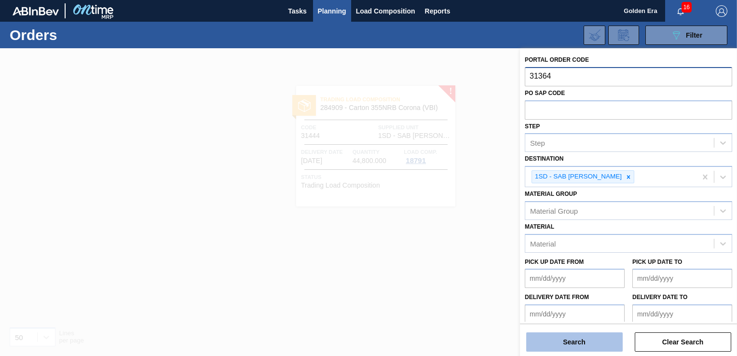
type input "31364"
click at [576, 343] on button "Search" at bounding box center [574, 341] width 96 height 19
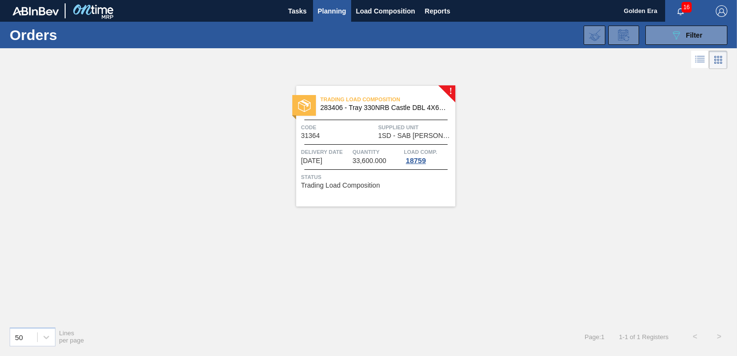
click at [433, 186] on div "Status Trading Load Composition" at bounding box center [377, 179] width 152 height 15
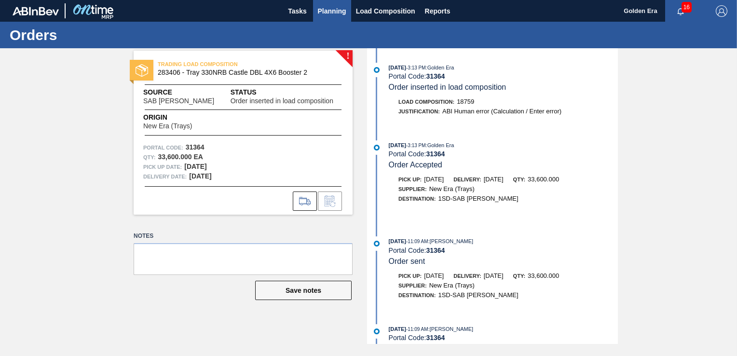
click at [340, 14] on span "Planning" at bounding box center [332, 11] width 28 height 12
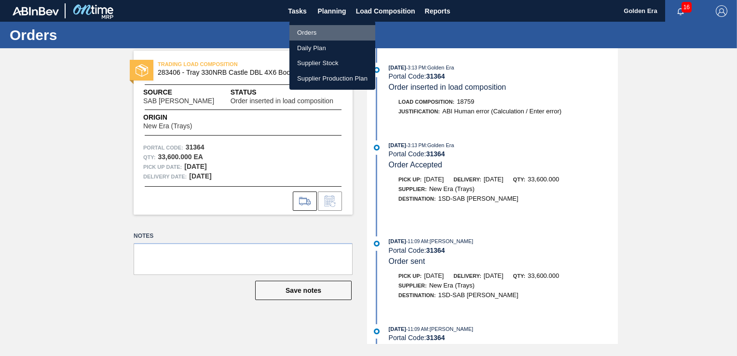
drag, startPoint x: 308, startPoint y: 33, endPoint x: 656, endPoint y: 29, distance: 348.3
click at [308, 34] on li "Orders" at bounding box center [332, 32] width 86 height 15
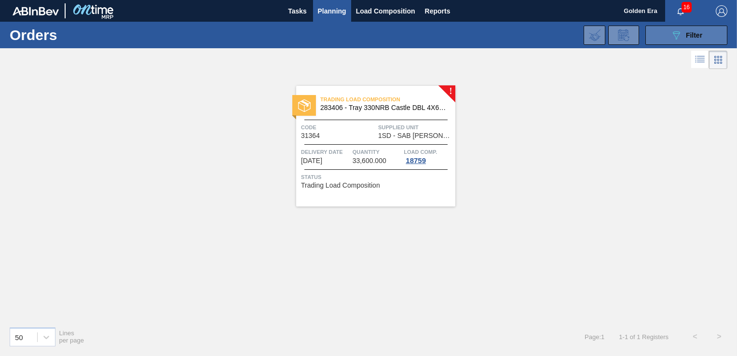
click at [694, 36] on span "Filter" at bounding box center [694, 35] width 16 height 8
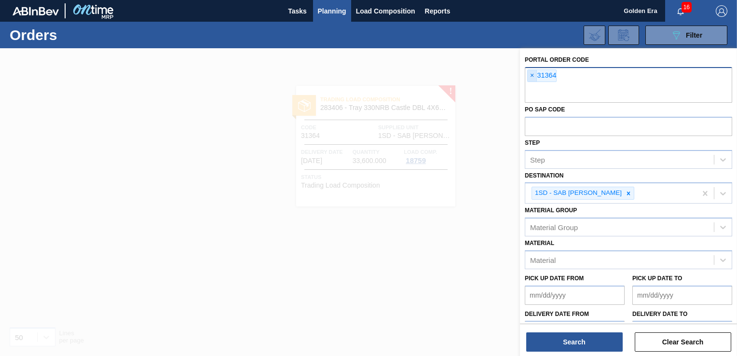
click at [530, 74] on span "×" at bounding box center [532, 76] width 9 height 12
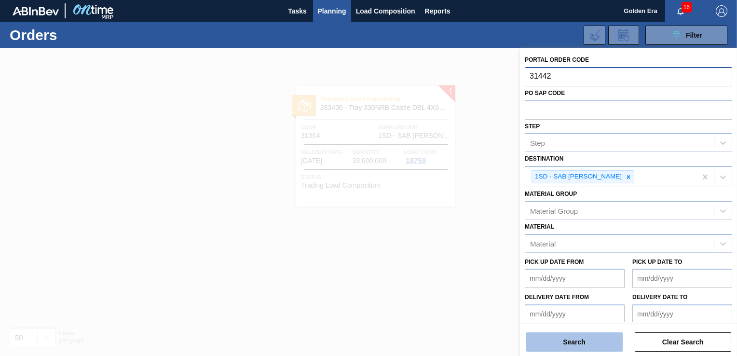
type input "31442"
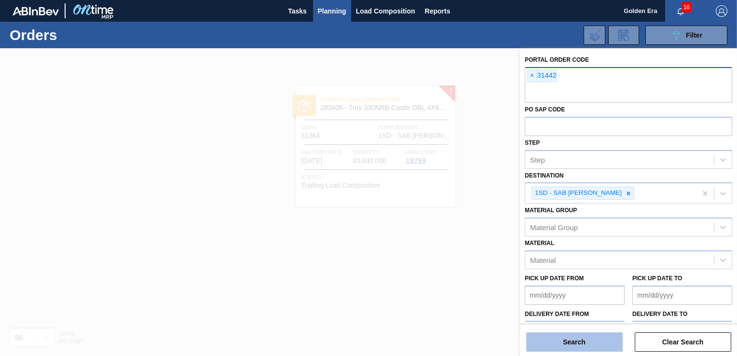
click at [568, 342] on button "Search" at bounding box center [574, 341] width 96 height 19
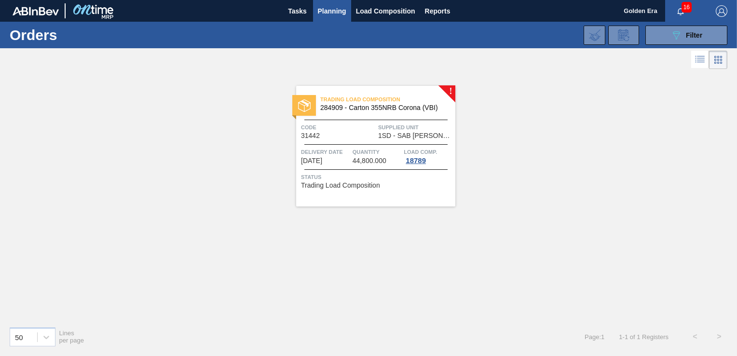
click at [416, 195] on div "Trading Load Composition 284909 - Carton 355NRB Corona (VBI) Code 31442 Supplie…" at bounding box center [375, 146] width 159 height 121
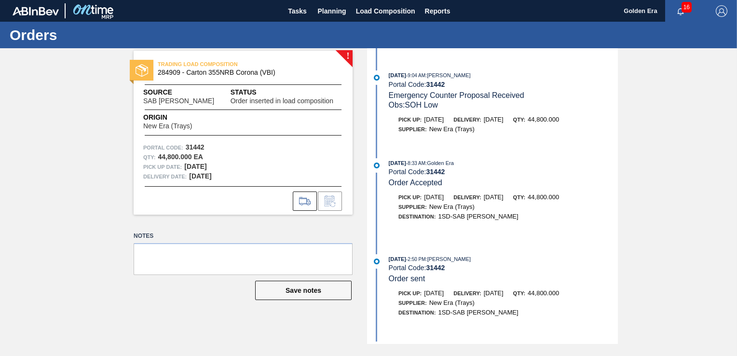
scroll to position [202, 0]
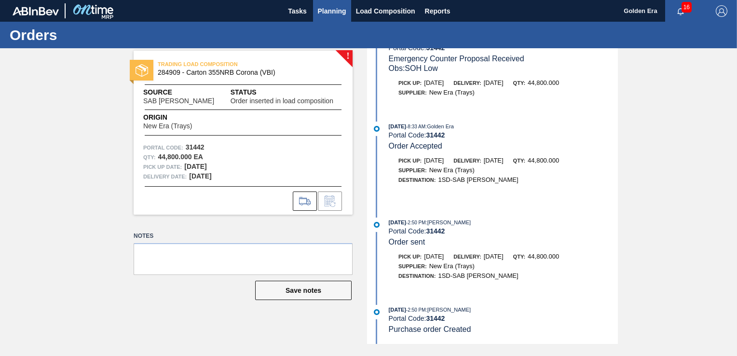
click at [332, 17] on button "Planning" at bounding box center [332, 11] width 38 height 22
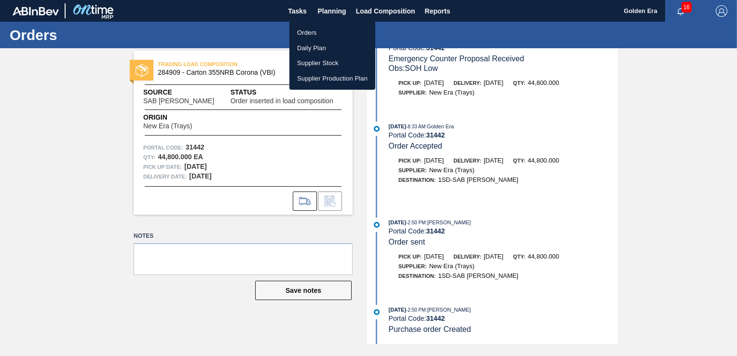
drag, startPoint x: 316, startPoint y: 31, endPoint x: 492, endPoint y: 356, distance: 368.7
click at [316, 31] on li "Orders" at bounding box center [332, 32] width 86 height 15
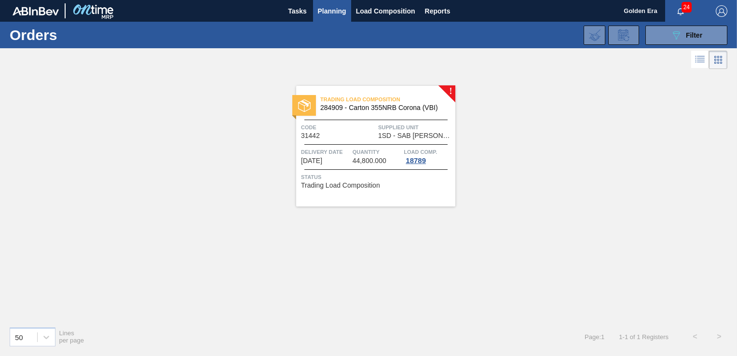
click at [427, 173] on span "Status" at bounding box center [377, 177] width 152 height 10
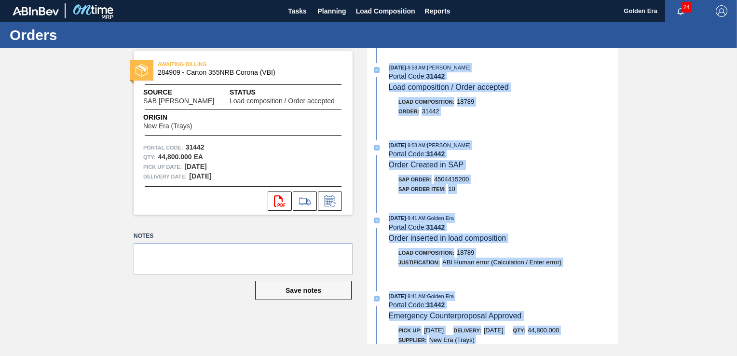
click at [605, 190] on div "SAP Order Item: 10" at bounding box center [503, 189] width 229 height 10
